Goal: Complete application form

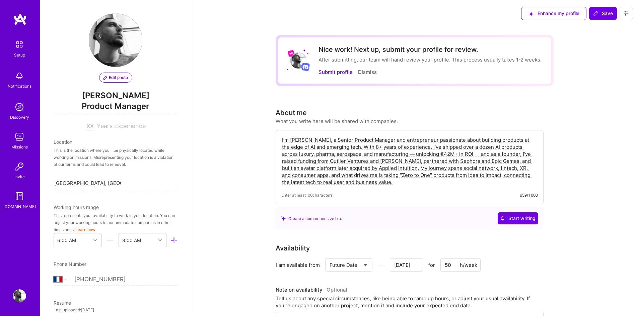
select select "FR"
select select "Future Date"
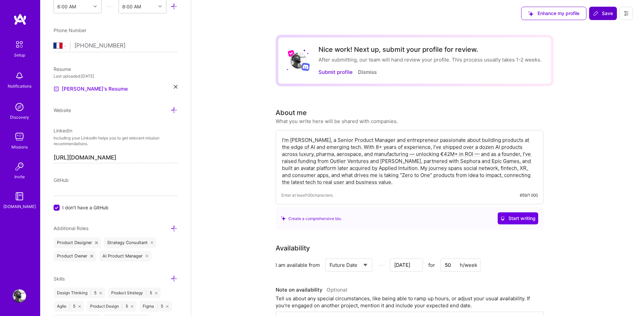
click at [599, 17] on span "Save" at bounding box center [603, 13] width 20 height 7
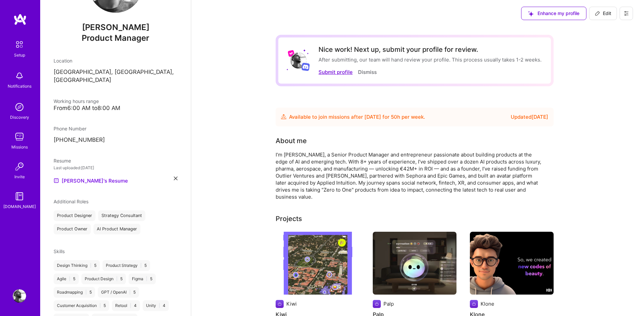
click at [333, 71] on button "Submit profile" at bounding box center [335, 72] width 34 height 7
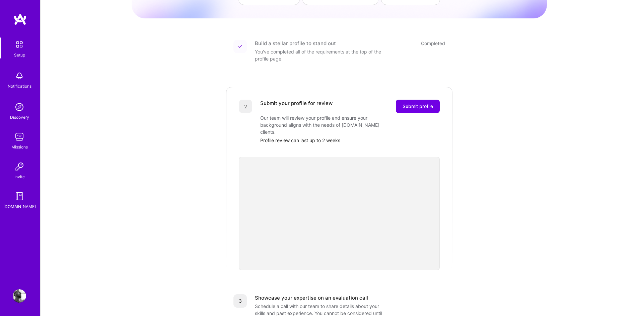
scroll to position [70, 0]
click at [428, 101] on span "Submit profile" at bounding box center [417, 104] width 30 height 7
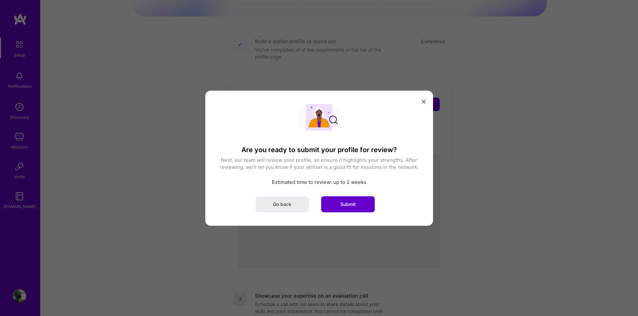
click at [350, 210] on button "Submit" at bounding box center [348, 204] width 54 height 16
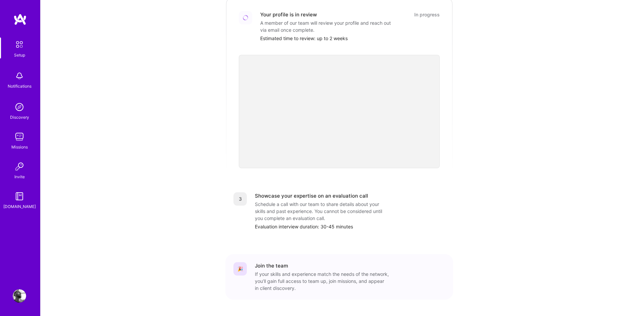
scroll to position [171, 0]
